Goal: Check status: Check status

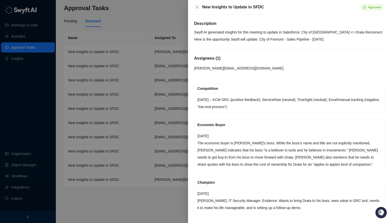
scroll to position [747, 0]
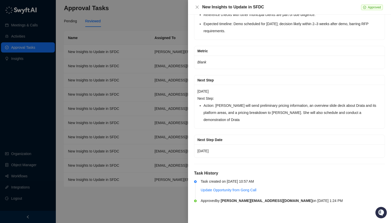
click at [147, 18] on div at bounding box center [195, 111] width 391 height 223
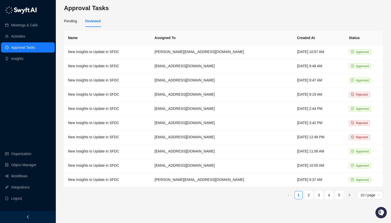
click at [31, 49] on link "Approval Tasks" at bounding box center [23, 47] width 24 height 10
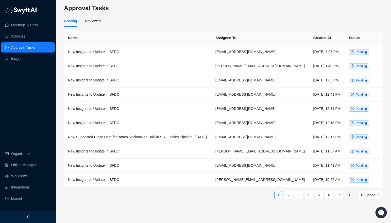
click at [28, 48] on link "Approval Tasks" at bounding box center [23, 47] width 24 height 10
click at [119, 165] on td "New Insights to Update in SFDC" at bounding box center [138, 166] width 148 height 14
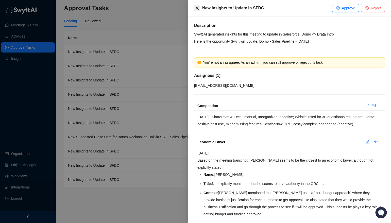
click at [199, 7] on icon "close" at bounding box center [197, 8] width 4 height 4
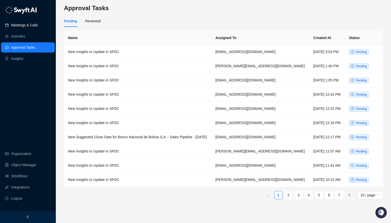
click at [34, 23] on link "Meetings & Calls" at bounding box center [24, 25] width 27 height 10
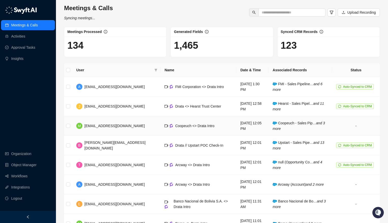
click at [170, 132] on td "Coopeuch <> Drata Intro" at bounding box center [198, 126] width 76 height 20
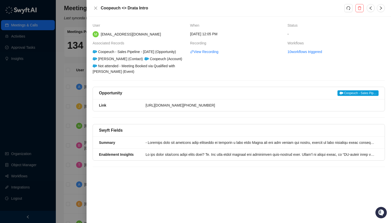
click at [311, 48] on th "Workflows" at bounding box center [337, 44] width 98 height 9
click at [308, 53] on link "10 workflows triggered" at bounding box center [305, 52] width 35 height 6
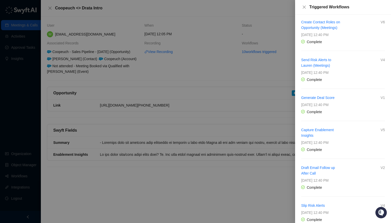
scroll to position [172, 0]
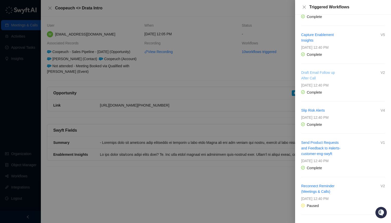
click at [321, 71] on link "Draft Email Follow up After Call" at bounding box center [318, 76] width 34 height 10
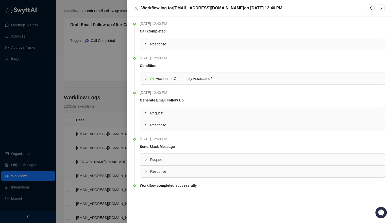
click at [152, 169] on span "Response" at bounding box center [265, 172] width 231 height 6
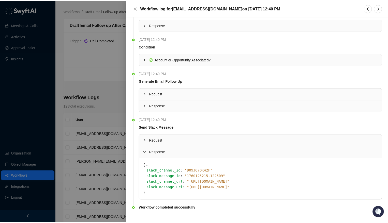
scroll to position [27, 0]
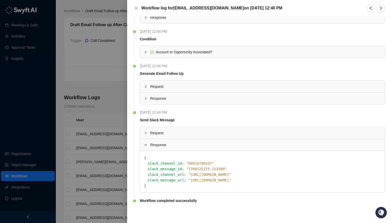
click at [200, 181] on span "" https://drata.slack.com/archives/D09JG7QK42F/p1760125215122509 "" at bounding box center [209, 180] width 43 height 4
click at [136, 9] on icon "close" at bounding box center [136, 8] width 4 height 4
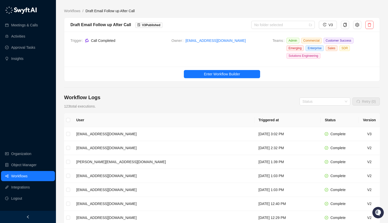
click at [109, 94] on div "Workflow Logs 123 total executions. Status Retry (0)" at bounding box center [221, 101] width 315 height 15
click at [37, 24] on link "Meetings & Calls" at bounding box center [24, 25] width 27 height 10
